Goal: Navigation & Orientation: Understand site structure

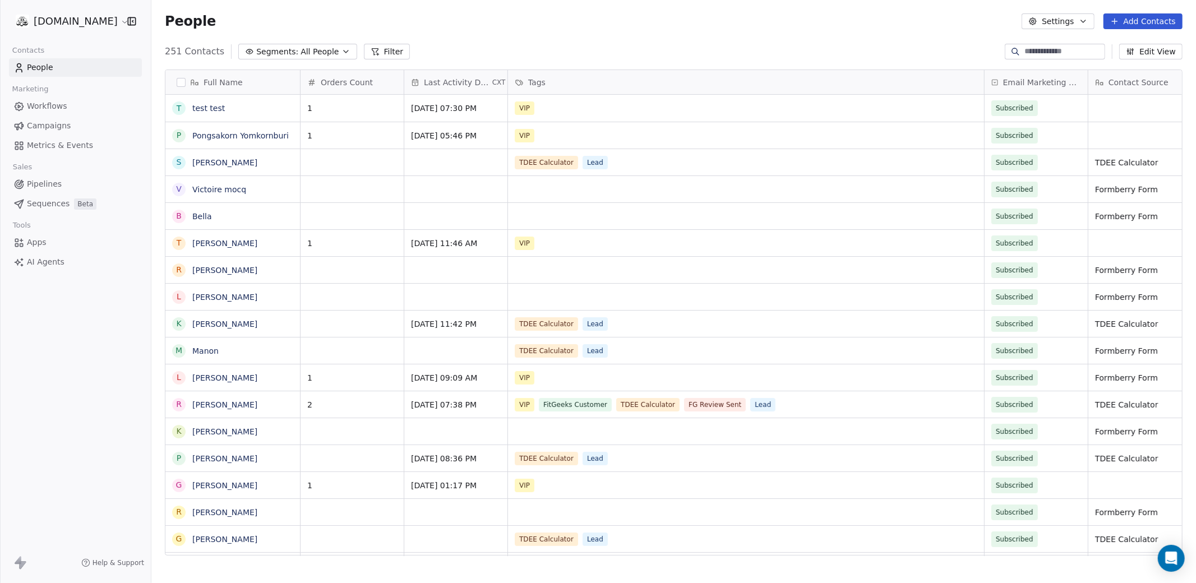
click at [59, 19] on html "[DOMAIN_NAME] Contacts People Marketing Workflows Campaigns Metrics & Events Sa…" at bounding box center [598, 333] width 1196 height 667
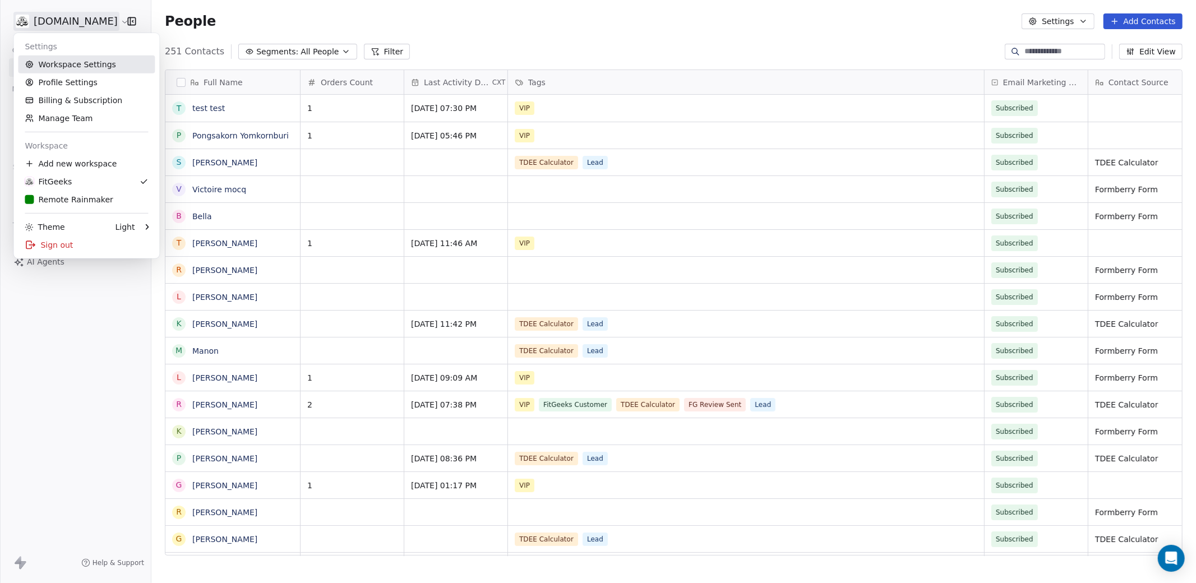
click at [85, 65] on link "Workspace Settings" at bounding box center [86, 65] width 137 height 18
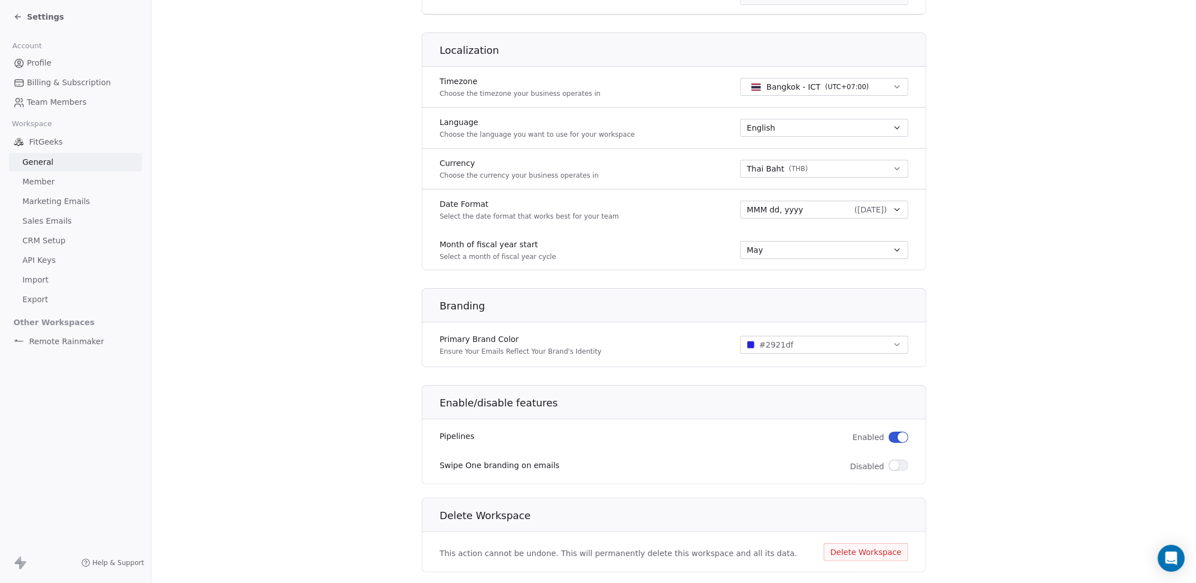
scroll to position [475, 0]
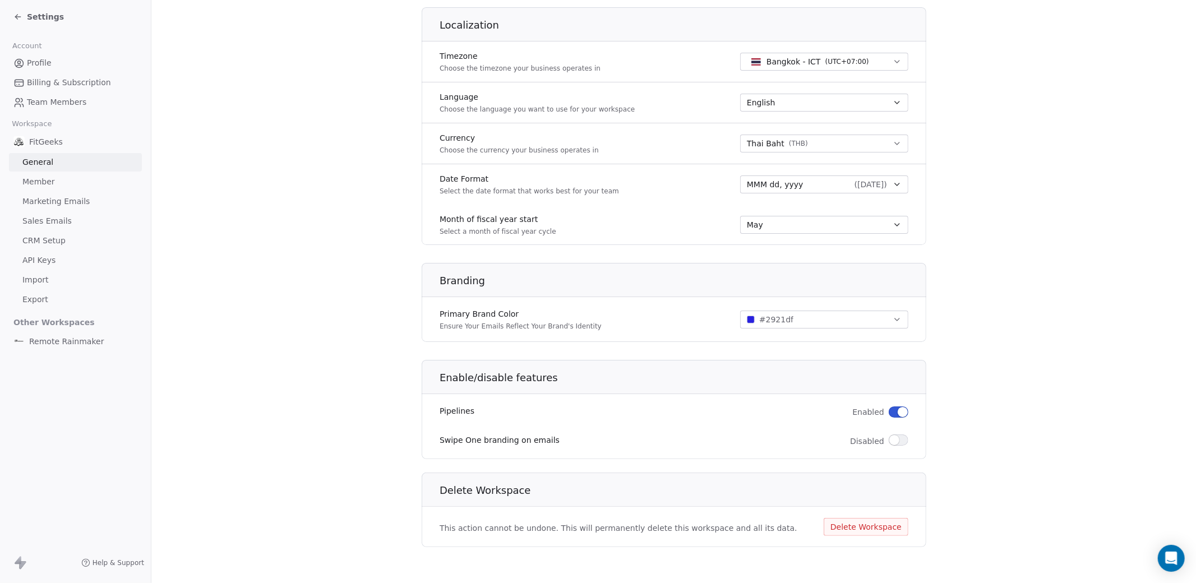
click at [900, 438] on button "button" at bounding box center [899, 439] width 20 height 11
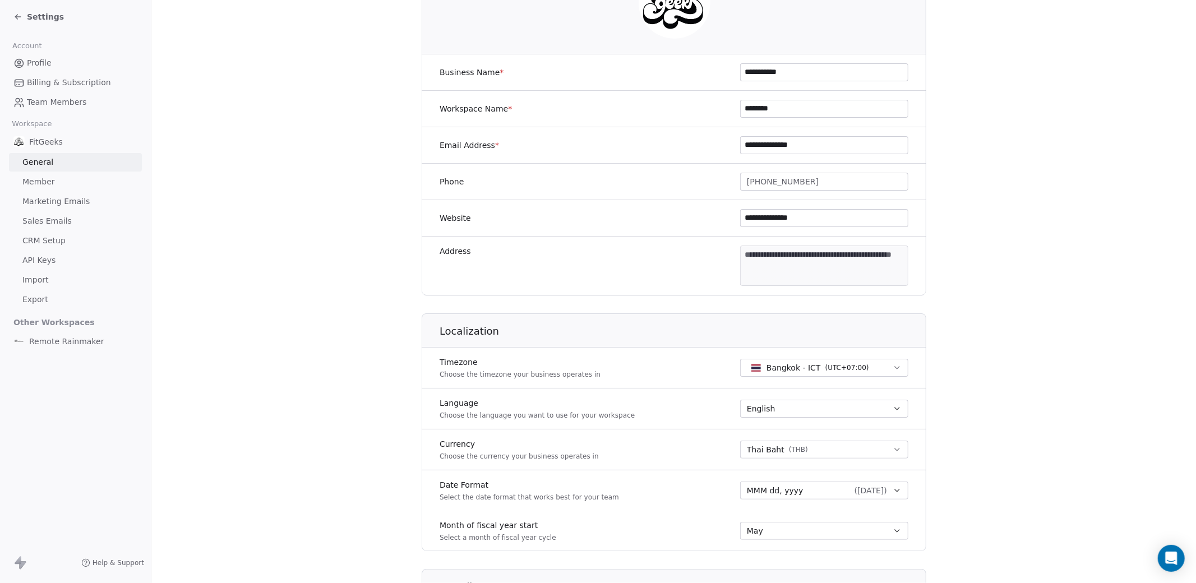
scroll to position [81, 0]
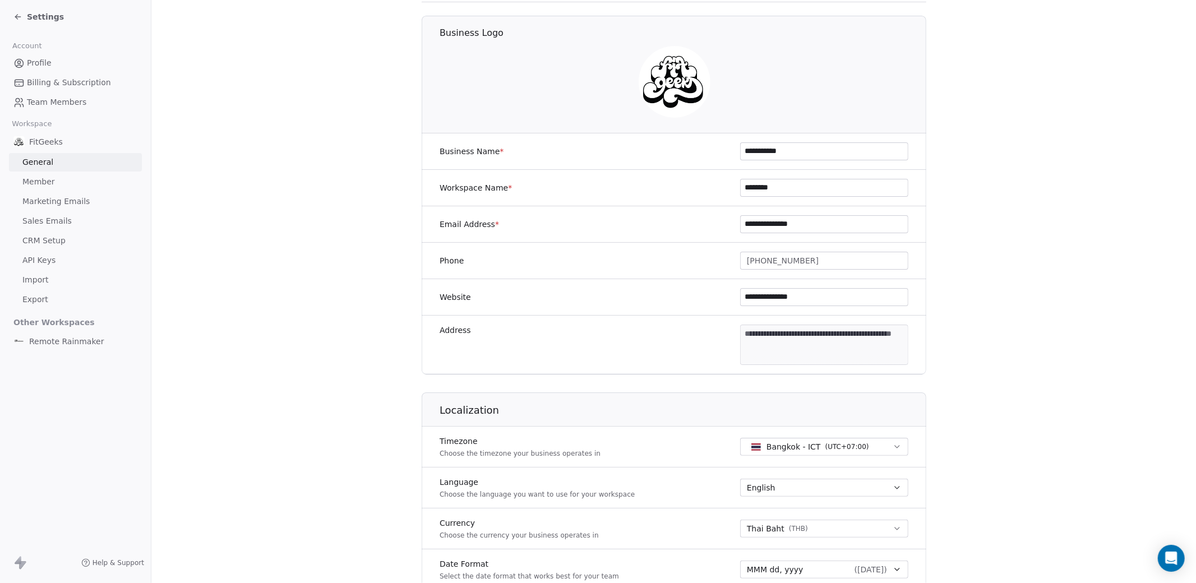
click at [45, 247] on span "CRM Setup" at bounding box center [43, 241] width 43 height 12
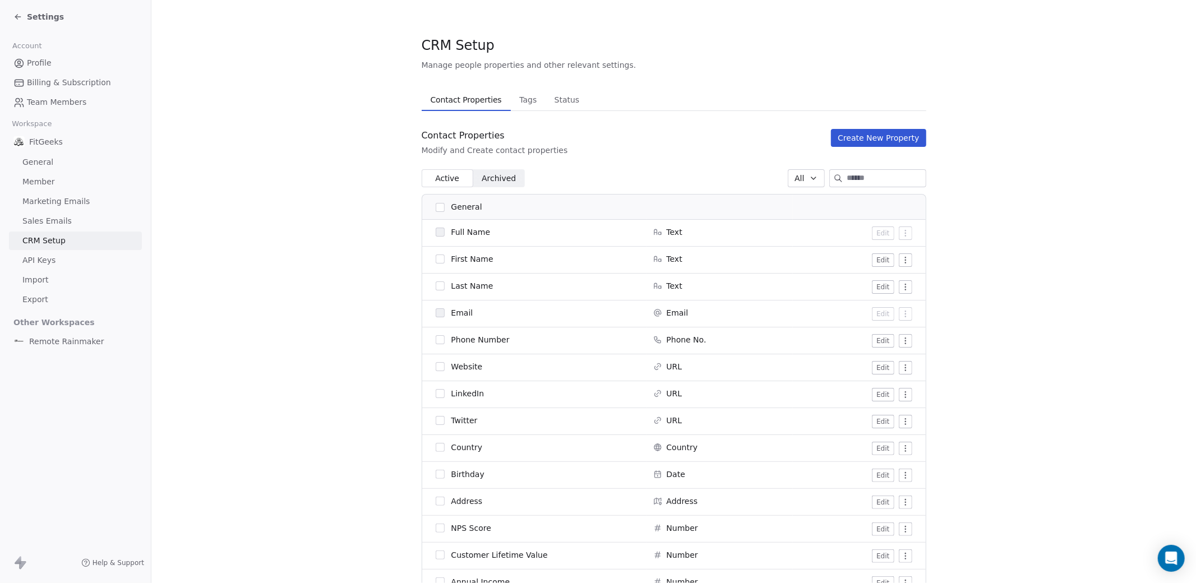
click at [54, 225] on span "Sales Emails" at bounding box center [46, 221] width 49 height 12
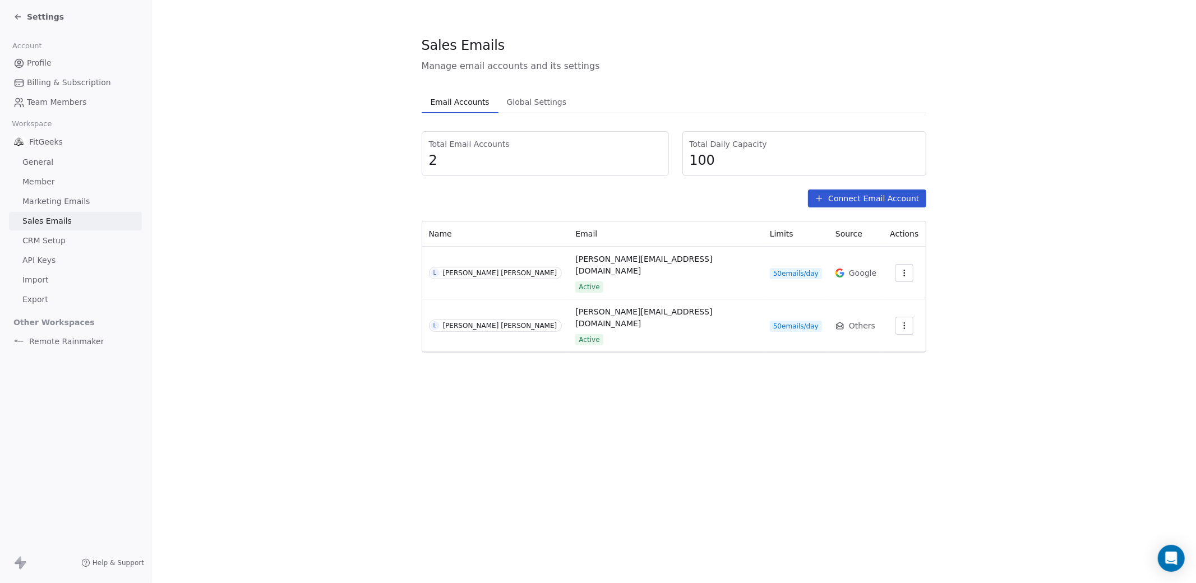
click at [44, 163] on span "General" at bounding box center [37, 162] width 31 height 12
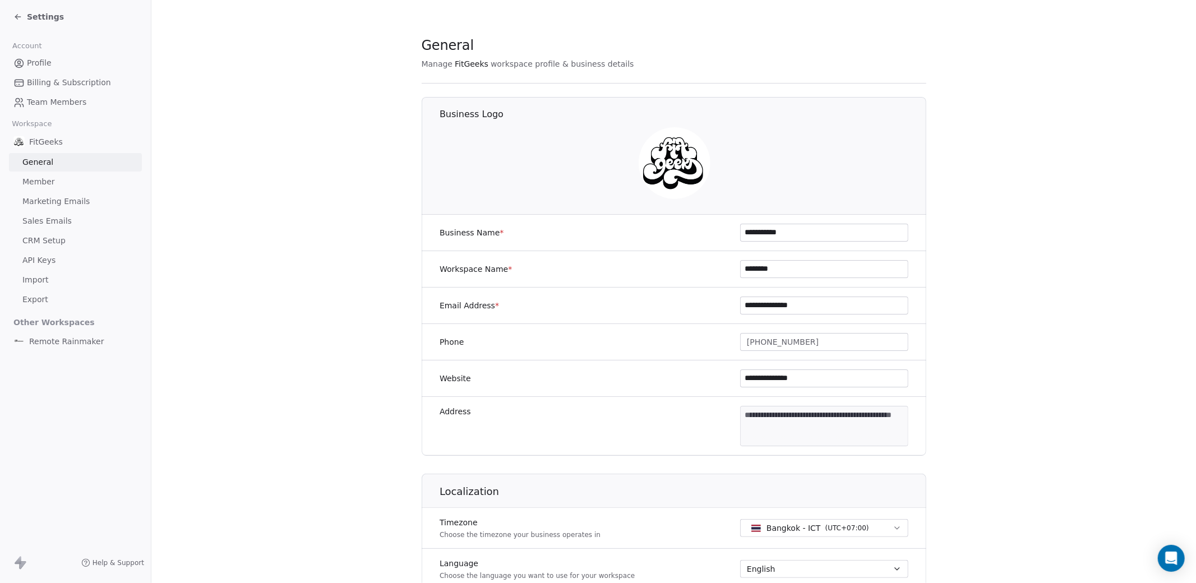
click at [22, 14] on div "Settings" at bounding box center [38, 16] width 50 height 11
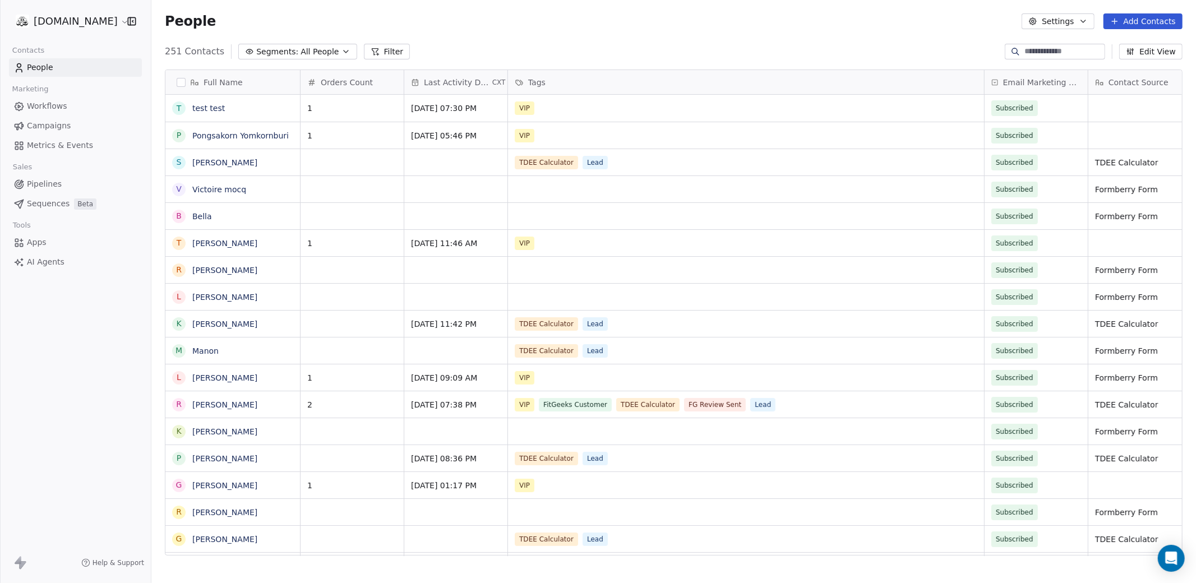
scroll to position [512, 1044]
click at [47, 109] on span "Workflows" at bounding box center [47, 106] width 40 height 12
